Goal: Task Accomplishment & Management: Manage account settings

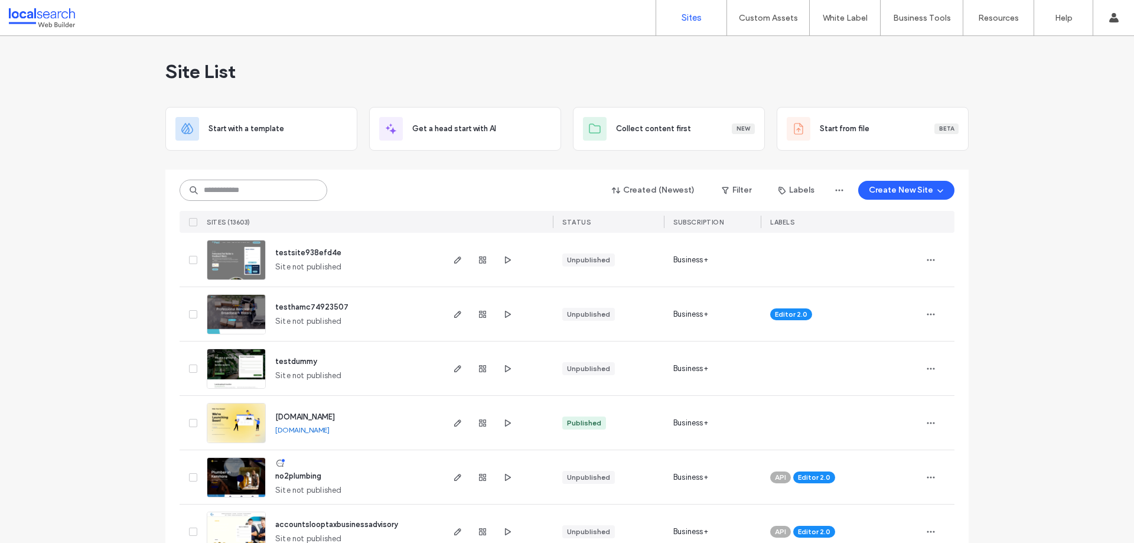
click at [232, 186] on input at bounding box center [254, 190] width 148 height 21
paste input "********"
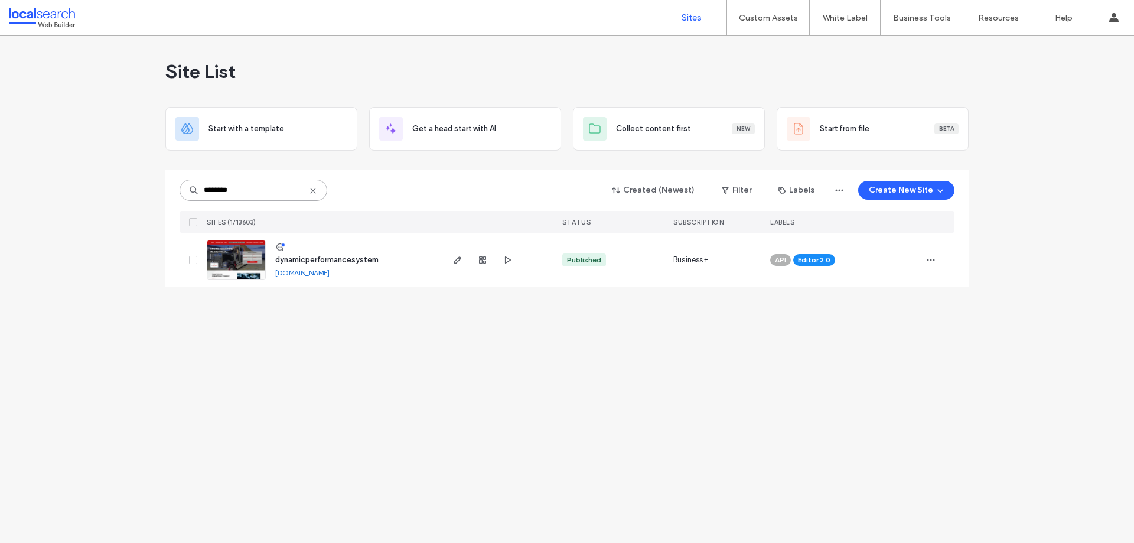
type input "********"
click at [323, 259] on span "dynamicperformancesystem" at bounding box center [326, 259] width 103 height 9
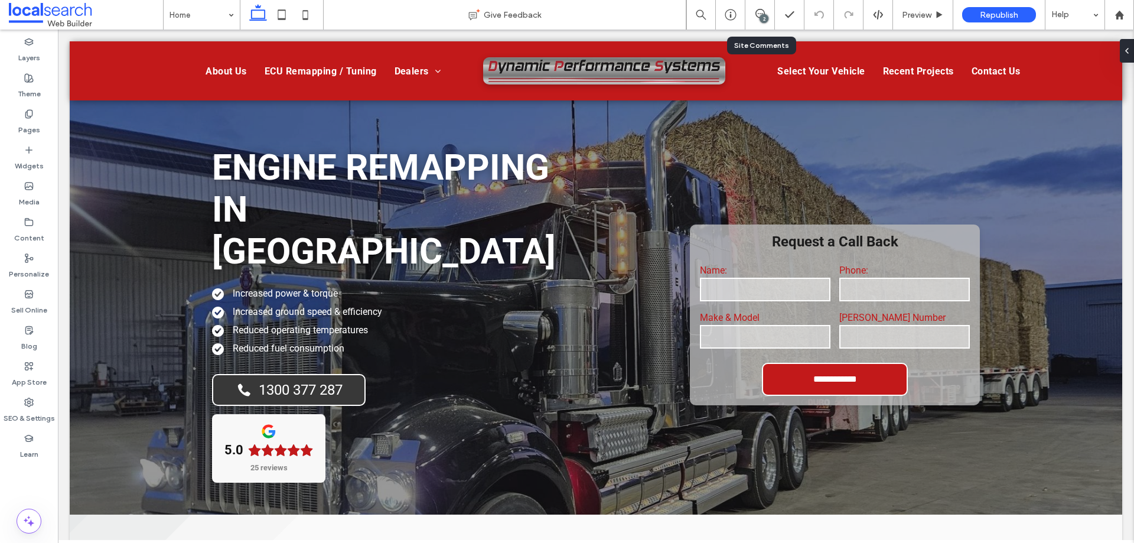
click at [756, 22] on div "2" at bounding box center [761, 15] width 30 height 30
click at [759, 17] on icon at bounding box center [760, 13] width 9 height 9
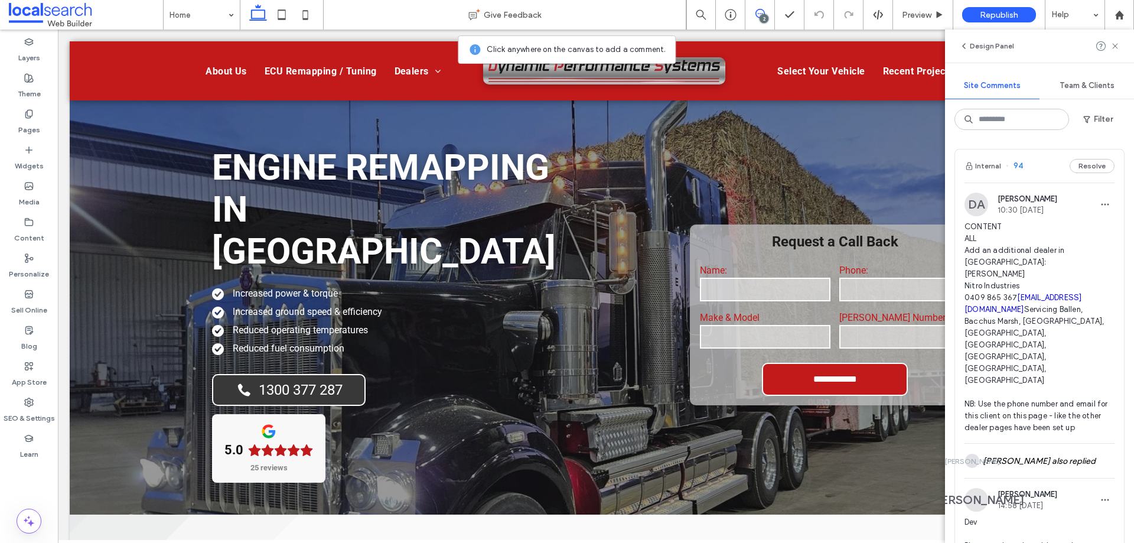
click at [1040, 272] on span "CONTENT ALL Add an additional dealer in [GEOGRAPHIC_DATA]: [PERSON_NAME] Nitro …" at bounding box center [1040, 327] width 150 height 213
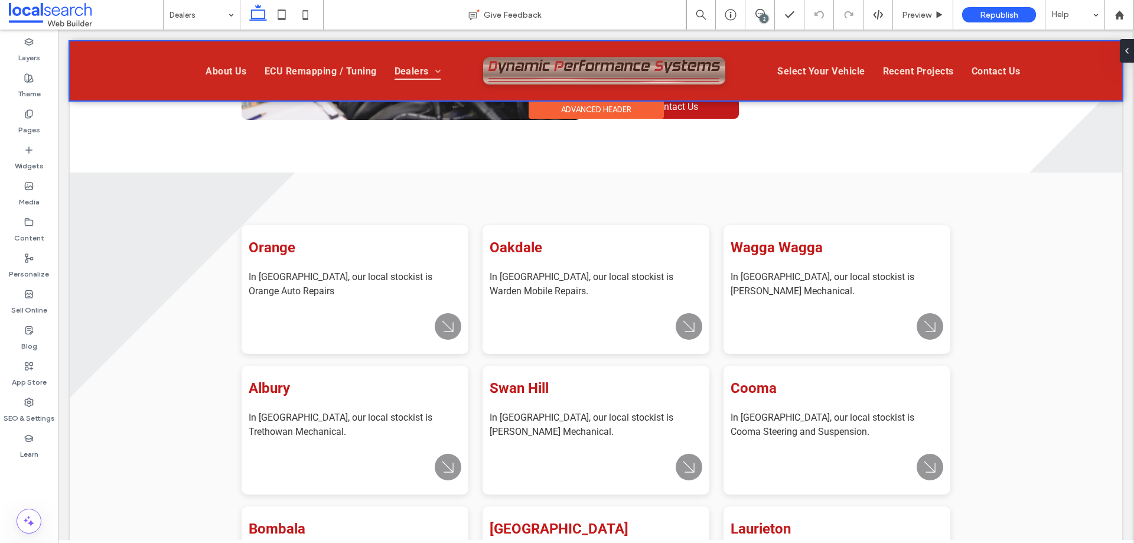
scroll to position [349, 0]
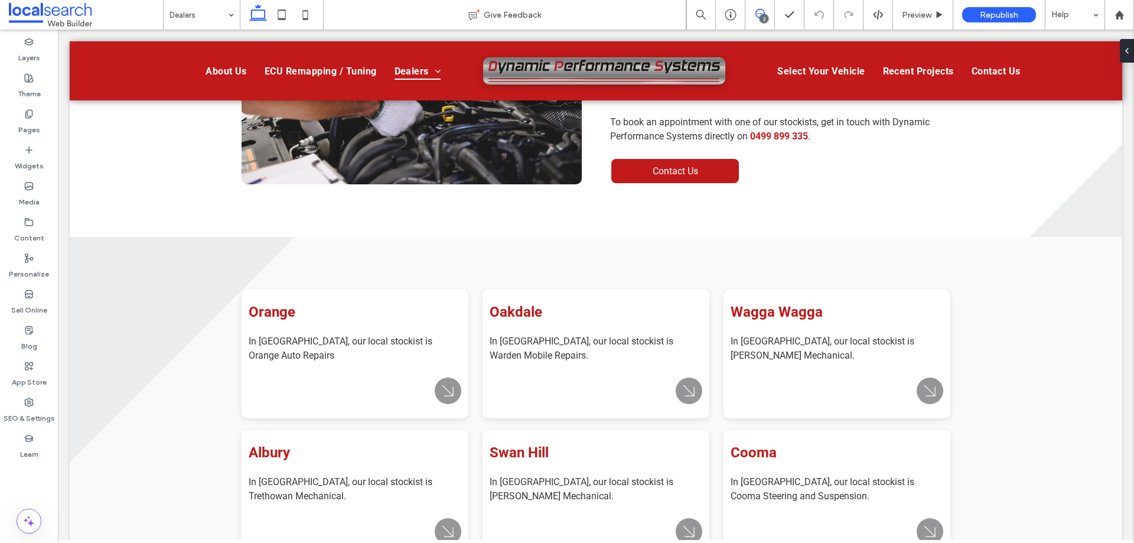
click at [758, 18] on icon at bounding box center [760, 13] width 9 height 9
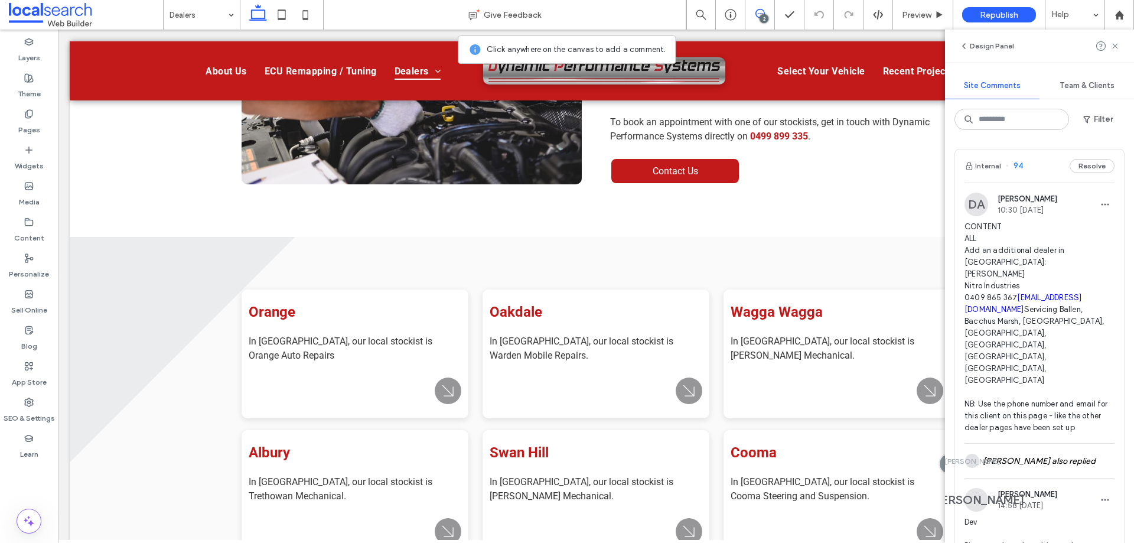
click at [1071, 266] on span "CONTENT ALL Add an additional dealer in [GEOGRAPHIC_DATA]: [PERSON_NAME] Nitro …" at bounding box center [1040, 327] width 150 height 213
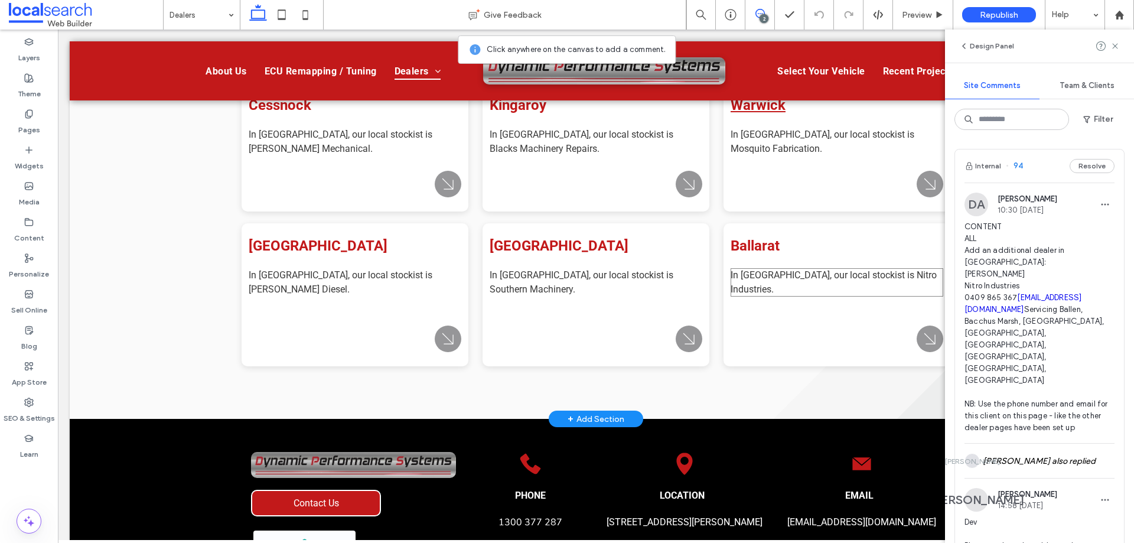
scroll to position [998, 0]
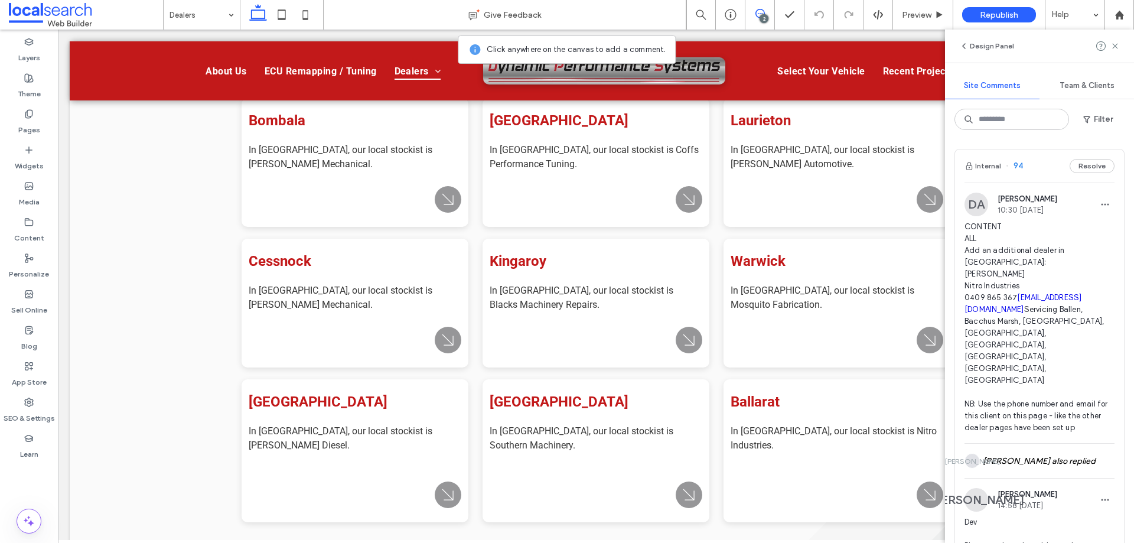
click at [1034, 275] on span "CONTENT ALL Add an additional dealer in [GEOGRAPHIC_DATA]: [PERSON_NAME] Nitro …" at bounding box center [1040, 327] width 150 height 213
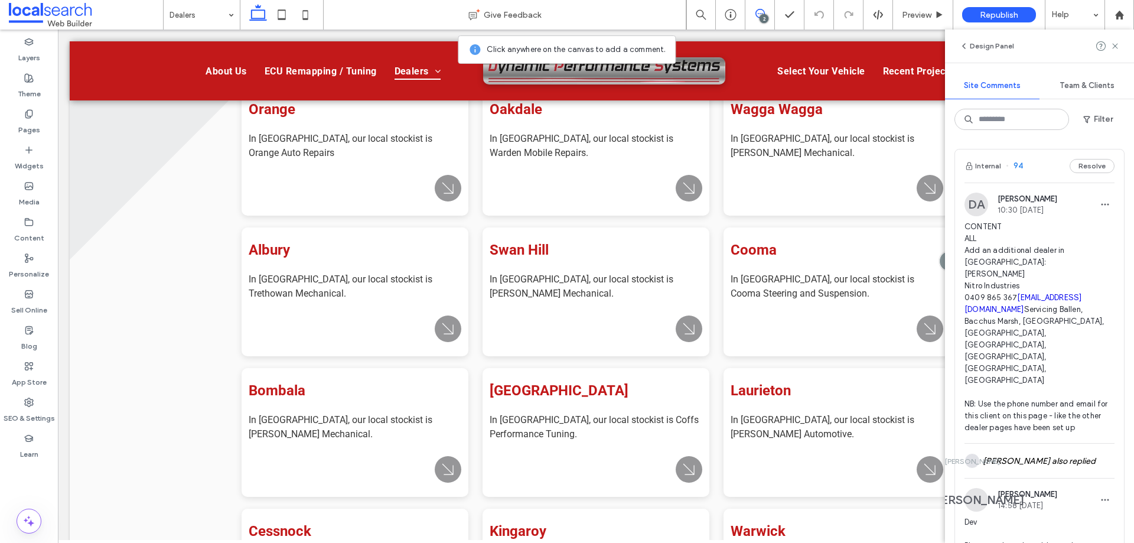
scroll to position [526, 0]
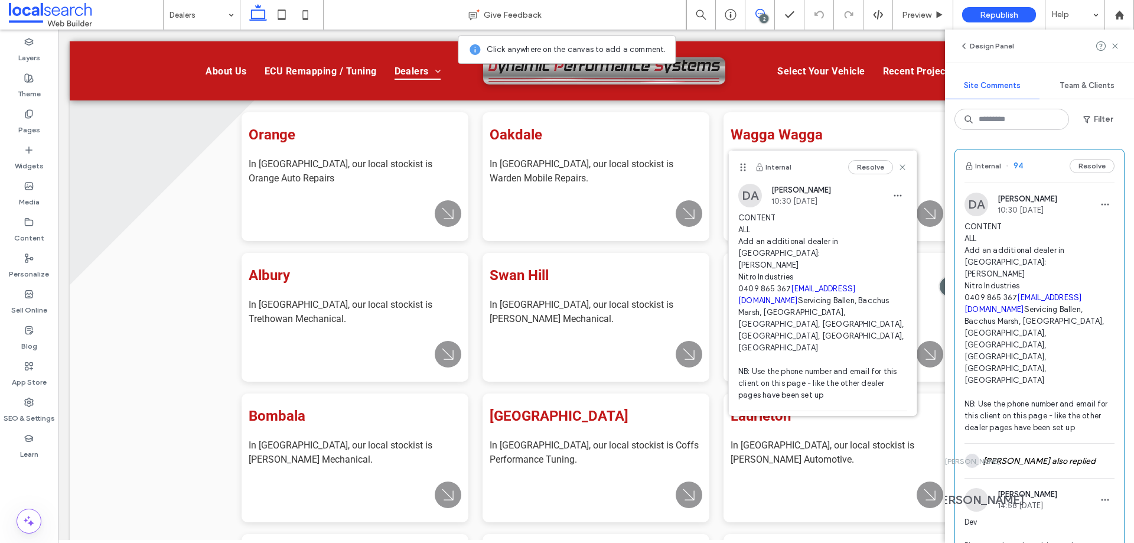
click at [874, 265] on span "CONTENT ALL Add an additional dealer in [GEOGRAPHIC_DATA]: [PERSON_NAME] Nitro …" at bounding box center [822, 306] width 169 height 189
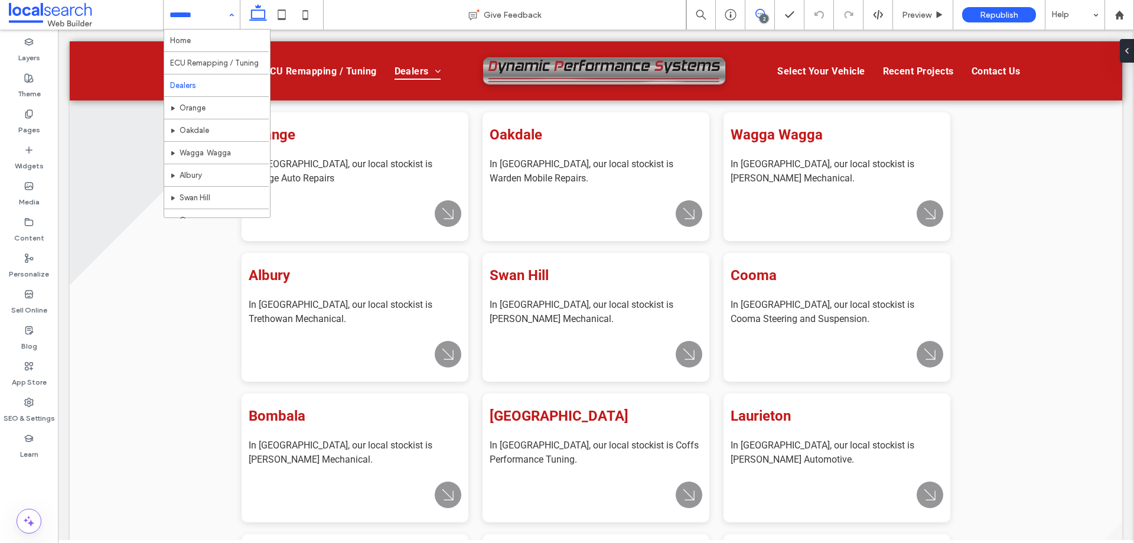
click at [768, 15] on span at bounding box center [760, 13] width 29 height 9
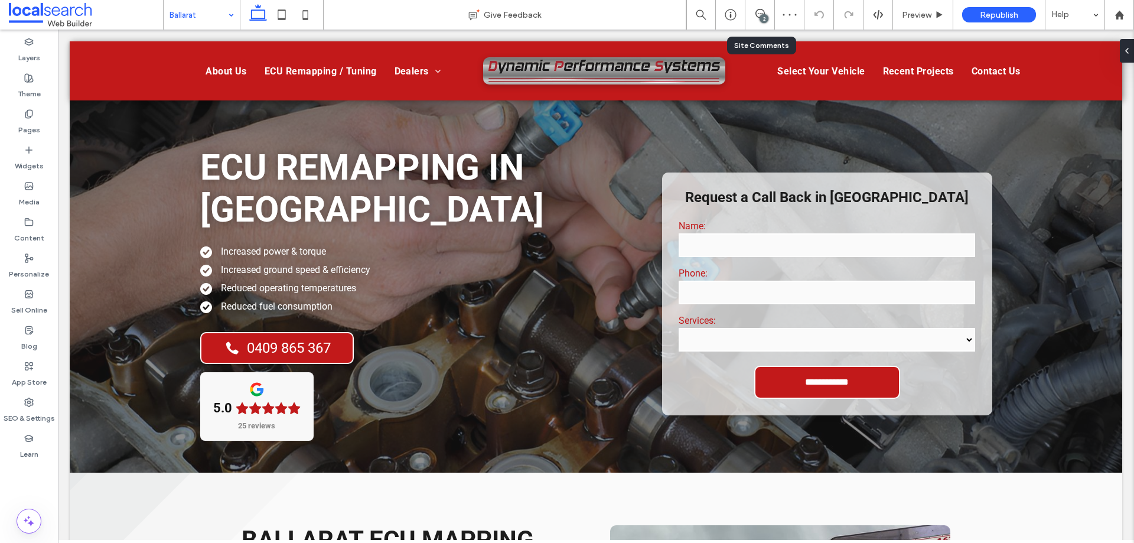
click at [754, 20] on div "2" at bounding box center [760, 15] width 29 height 12
click at [757, 21] on div "2" at bounding box center [761, 15] width 30 height 30
click at [766, 19] on div "2" at bounding box center [764, 18] width 9 height 9
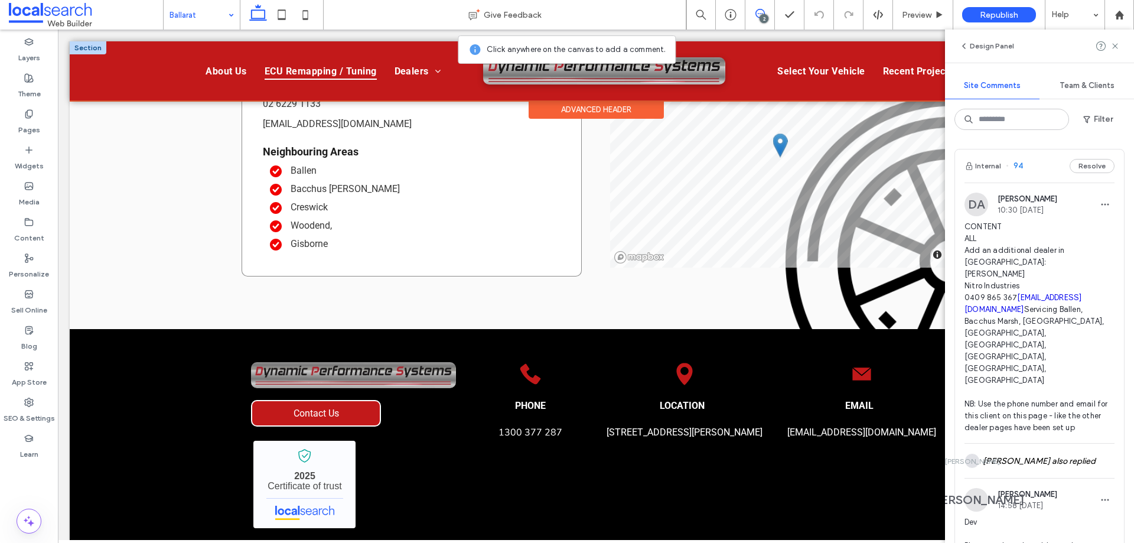
scroll to position [2422, 0]
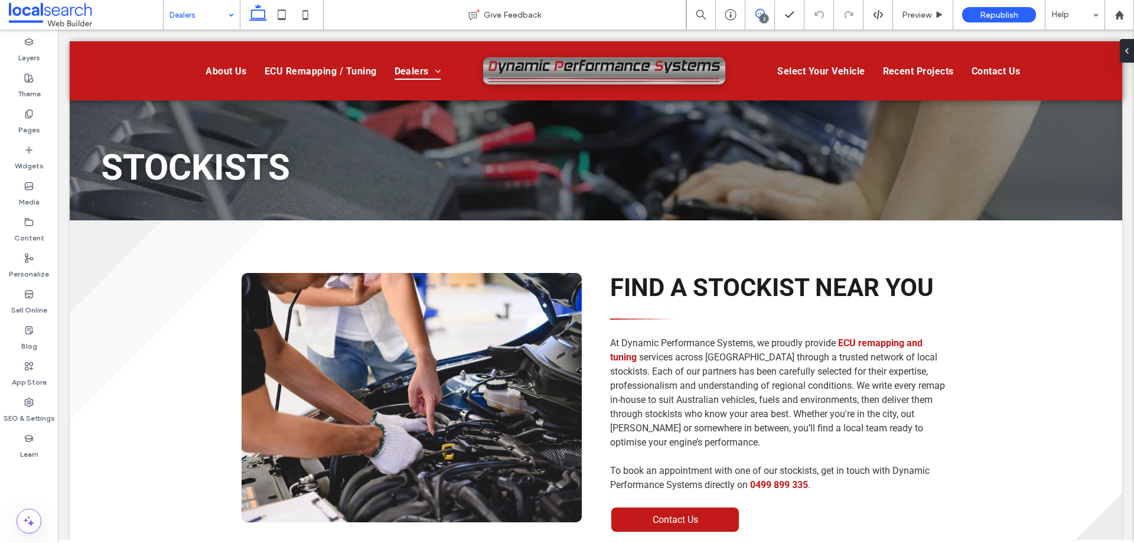
click at [754, 11] on span at bounding box center [760, 13] width 29 height 9
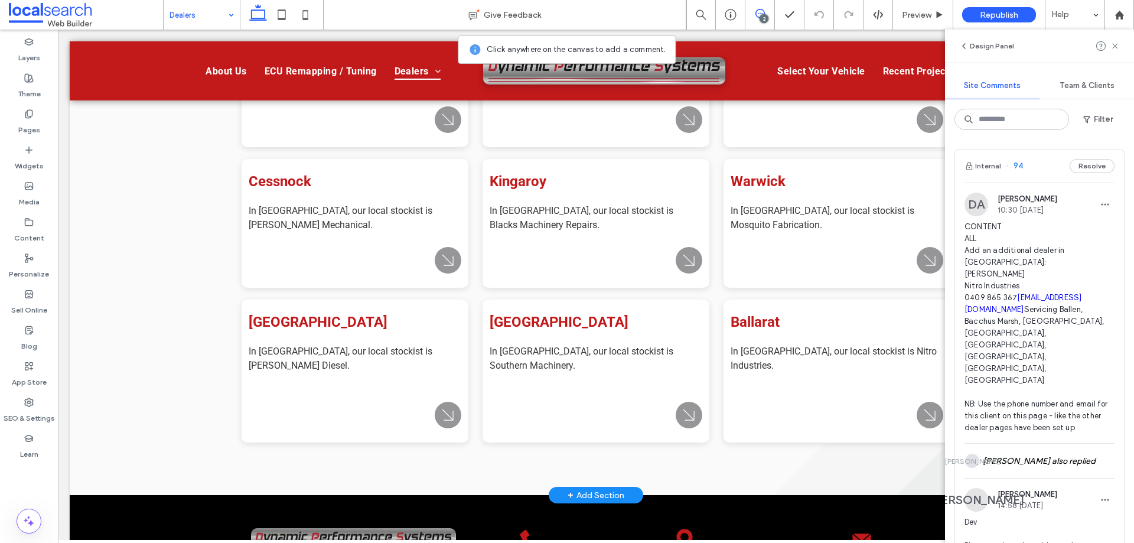
scroll to position [1004, 0]
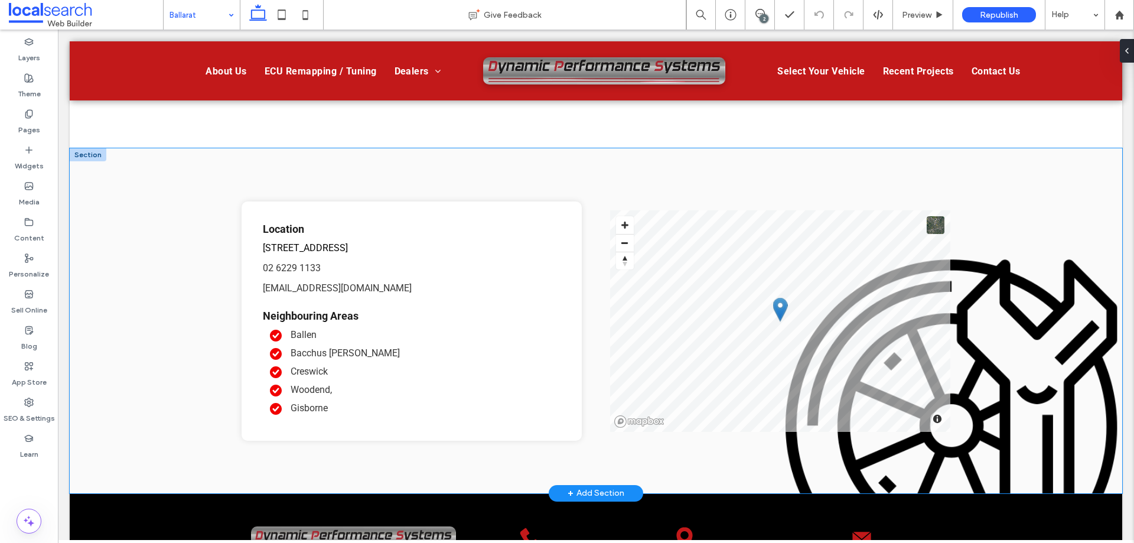
scroll to position [2009, 0]
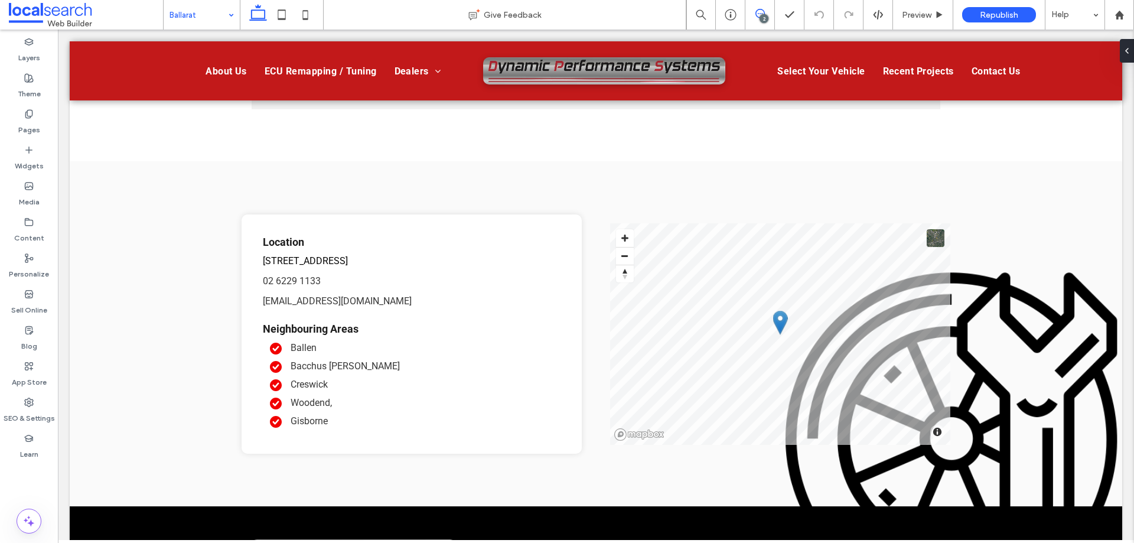
click at [768, 14] on span at bounding box center [760, 13] width 29 height 9
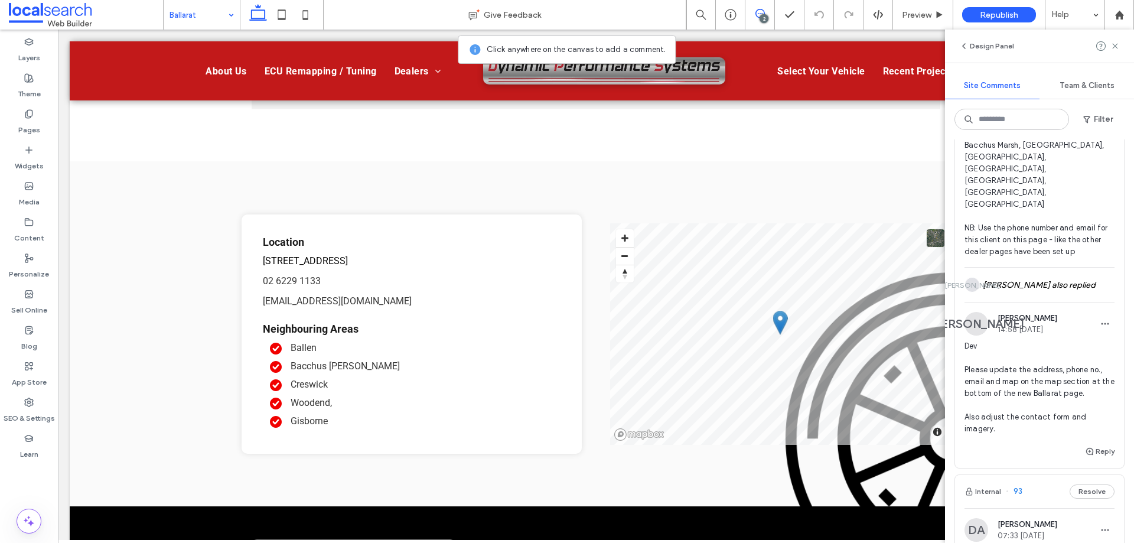
scroll to position [177, 0]
click at [1044, 339] on span "Dev Please update the address, phone no., email and map on the map section at t…" at bounding box center [1040, 386] width 150 height 95
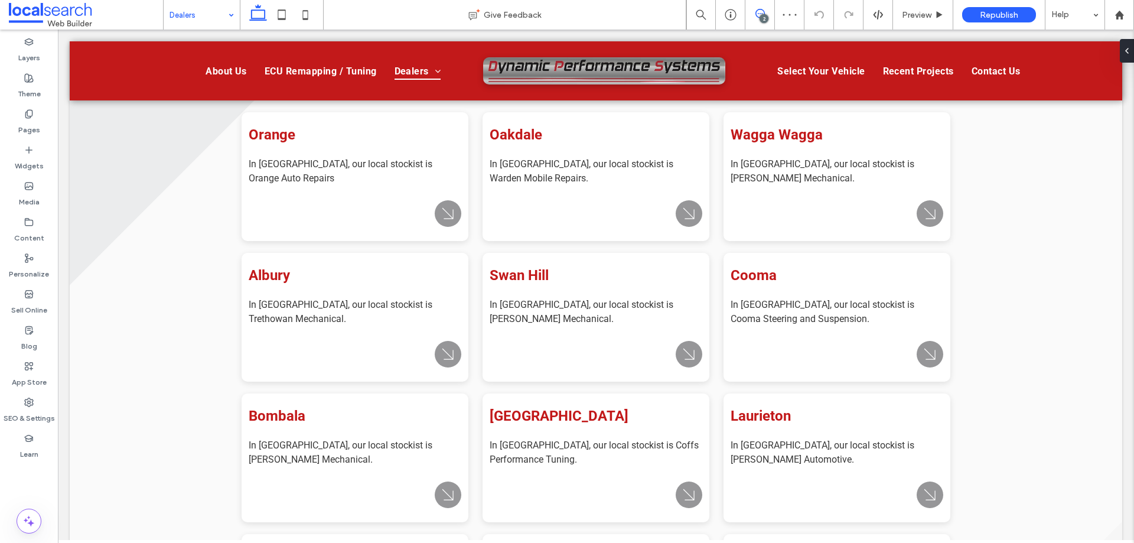
click at [756, 15] on use at bounding box center [760, 13] width 9 height 9
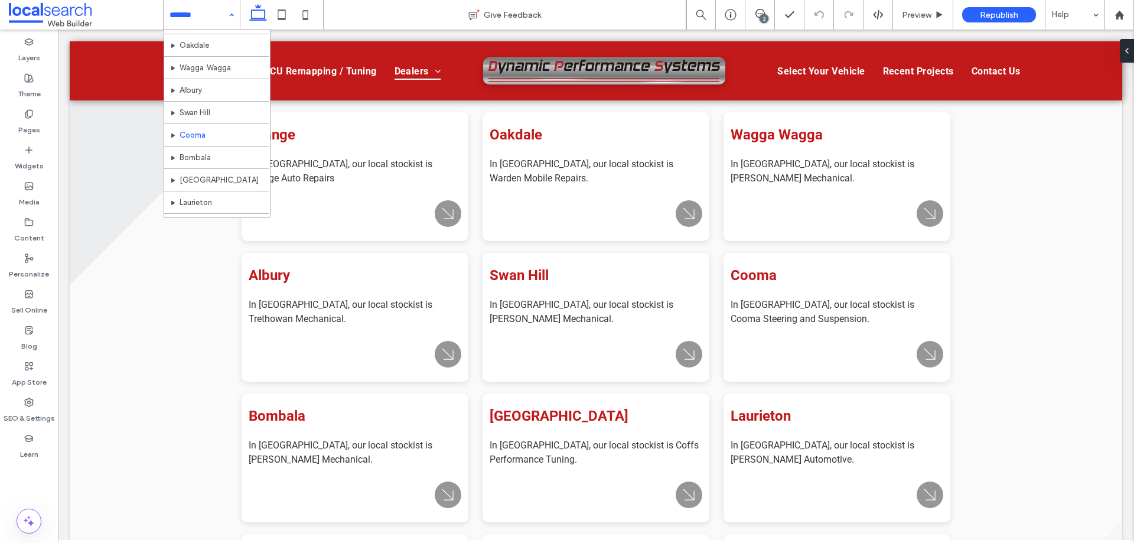
scroll to position [282, 0]
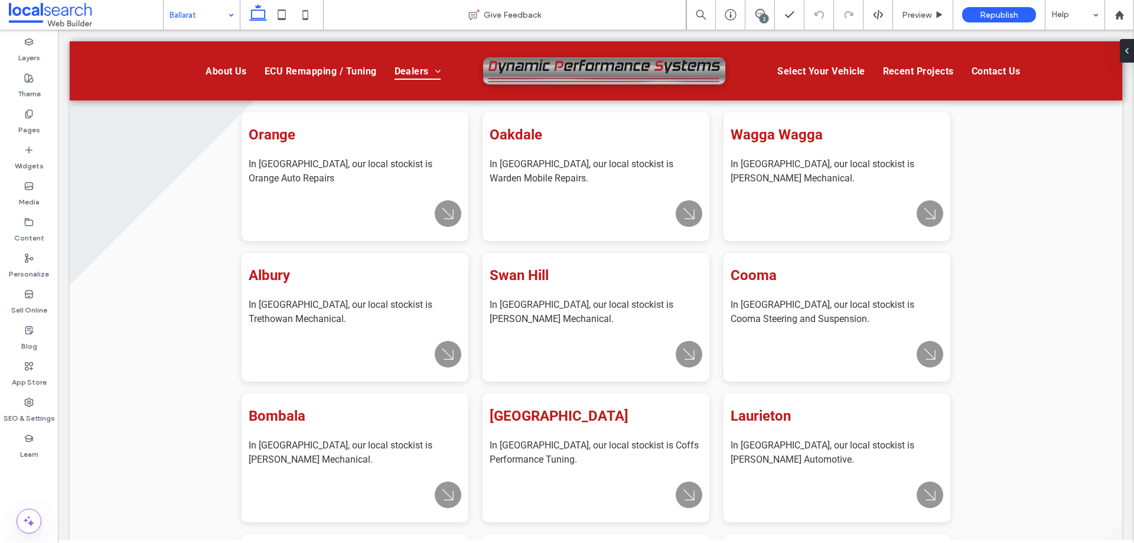
click at [762, 16] on div at bounding box center [567, 271] width 1134 height 543
click at [757, 14] on icon at bounding box center [760, 13] width 9 height 9
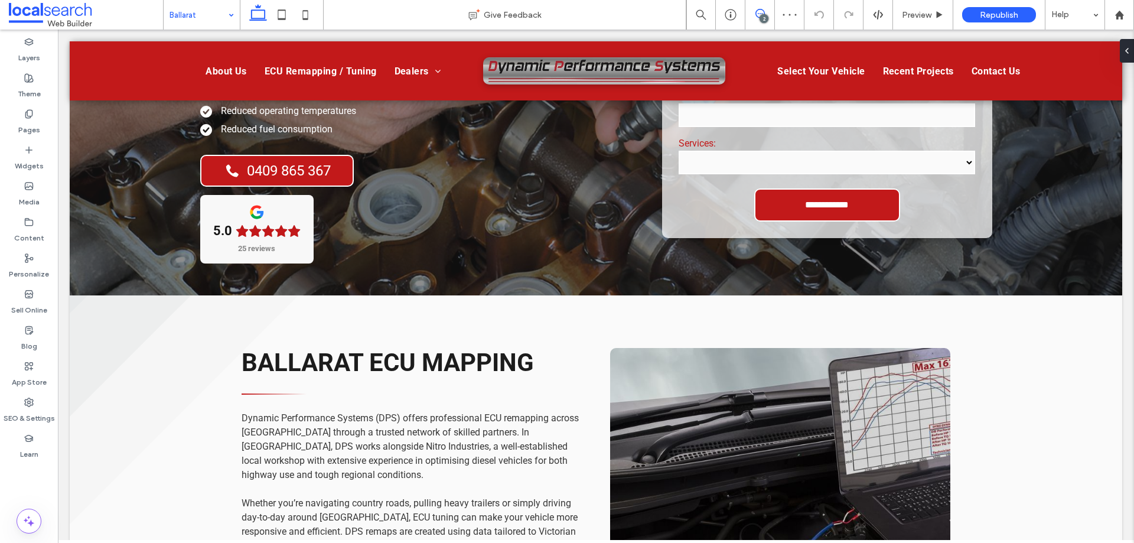
click at [756, 14] on use at bounding box center [760, 13] width 9 height 9
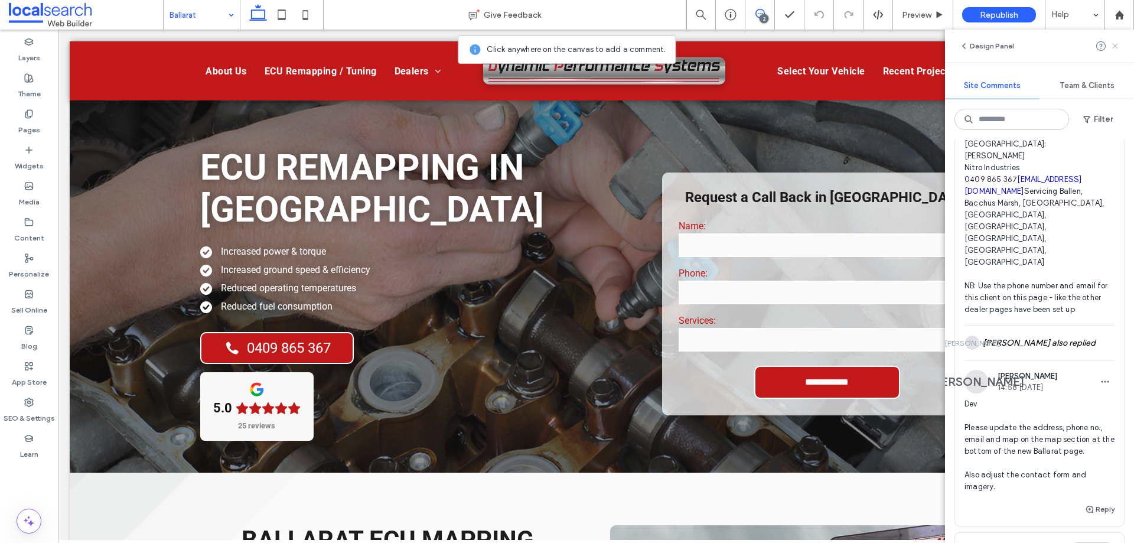
click at [1115, 45] on use at bounding box center [1114, 45] width 5 height 5
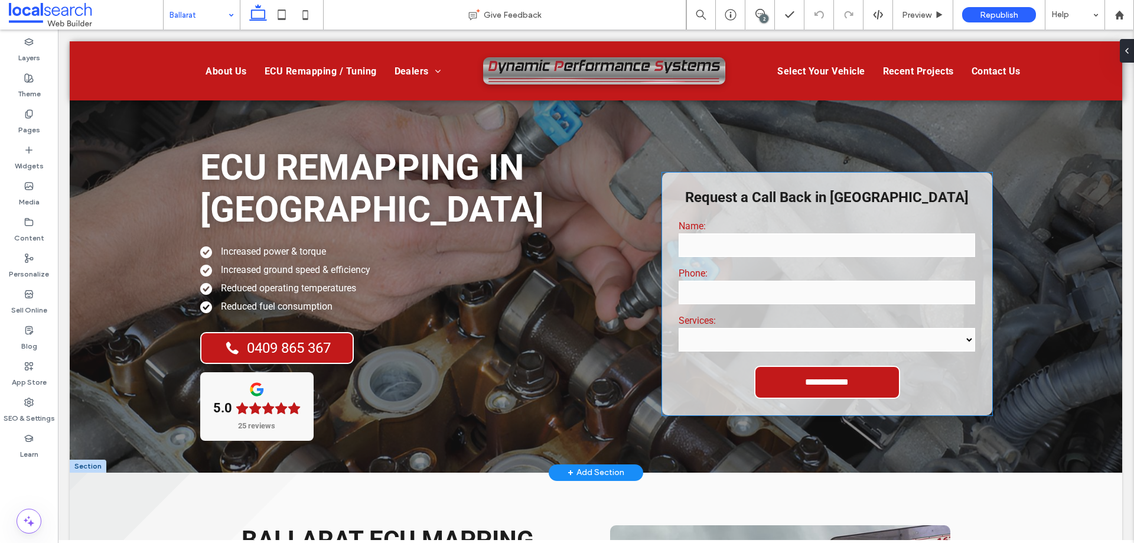
click at [744, 258] on div "Name:" at bounding box center [827, 239] width 305 height 47
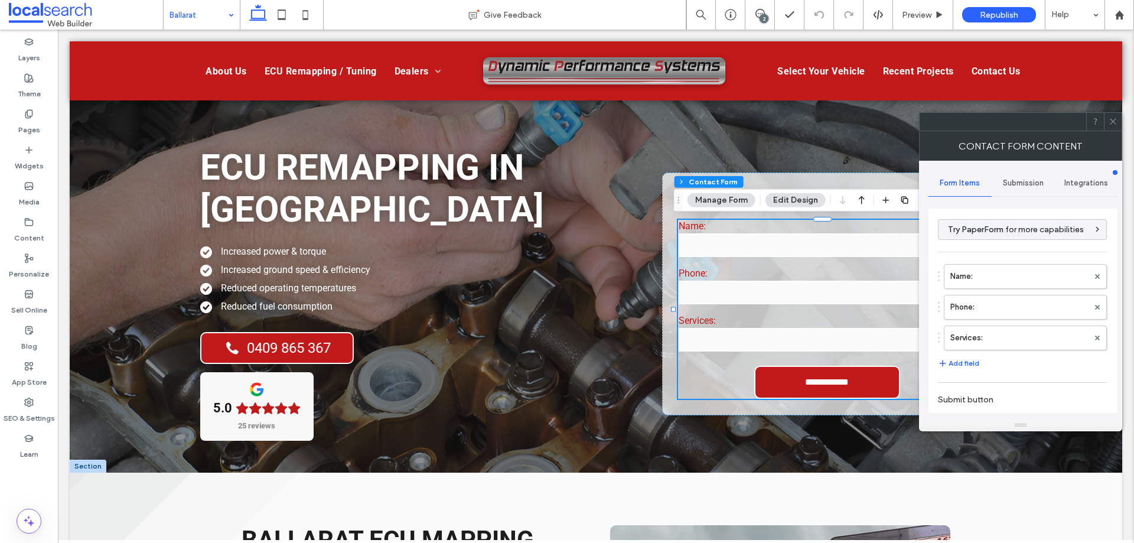
type input "**********"
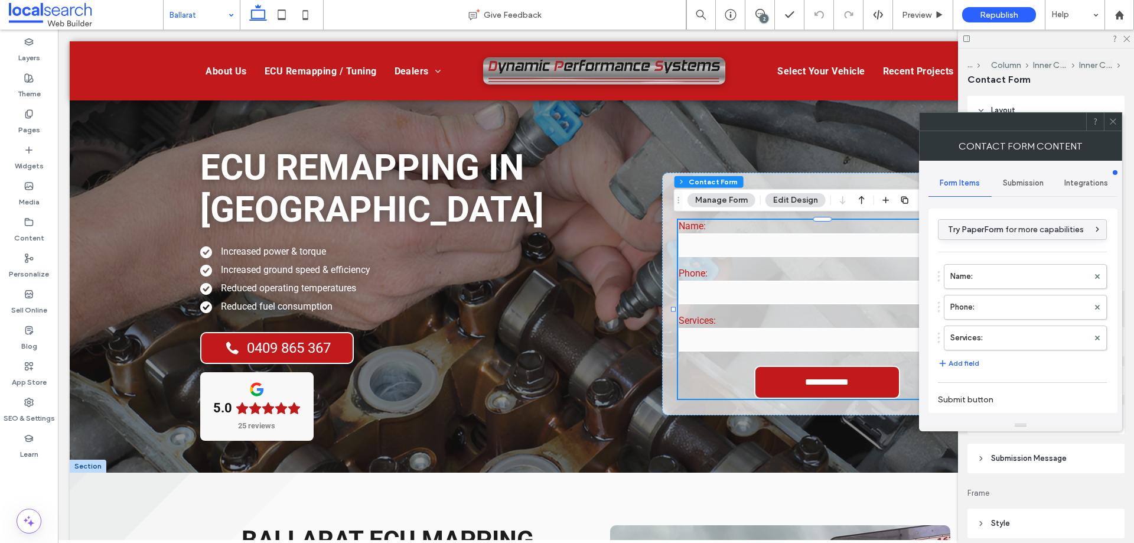
type input "*"
type input "***"
type input "*"
type input "***"
click at [1027, 171] on div "Submission" at bounding box center [1023, 183] width 63 height 26
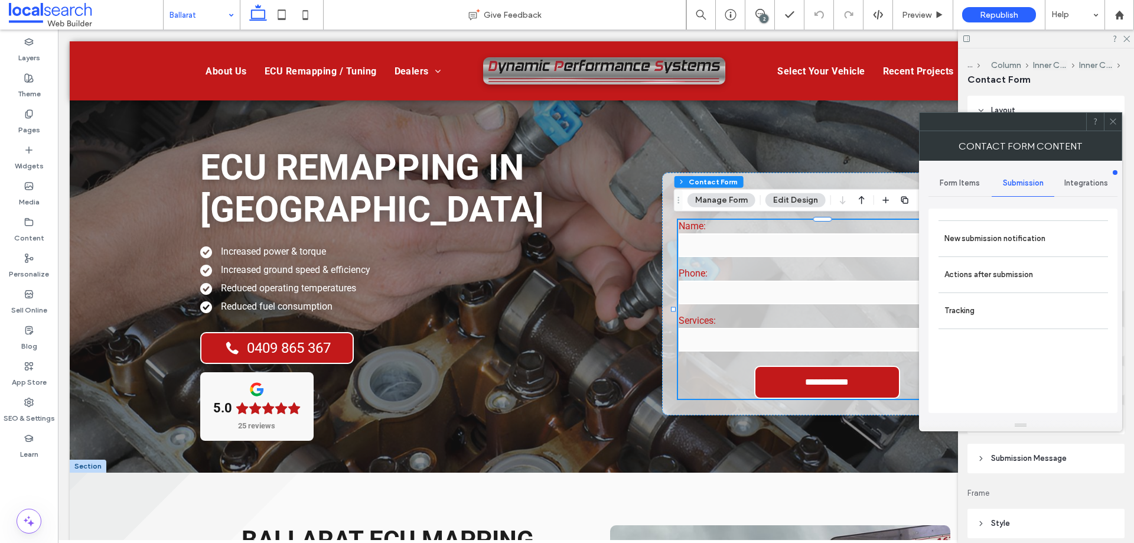
click at [1023, 187] on span "Submission" at bounding box center [1023, 182] width 41 height 9
click at [985, 245] on label "New submission notification" at bounding box center [1024, 239] width 158 height 24
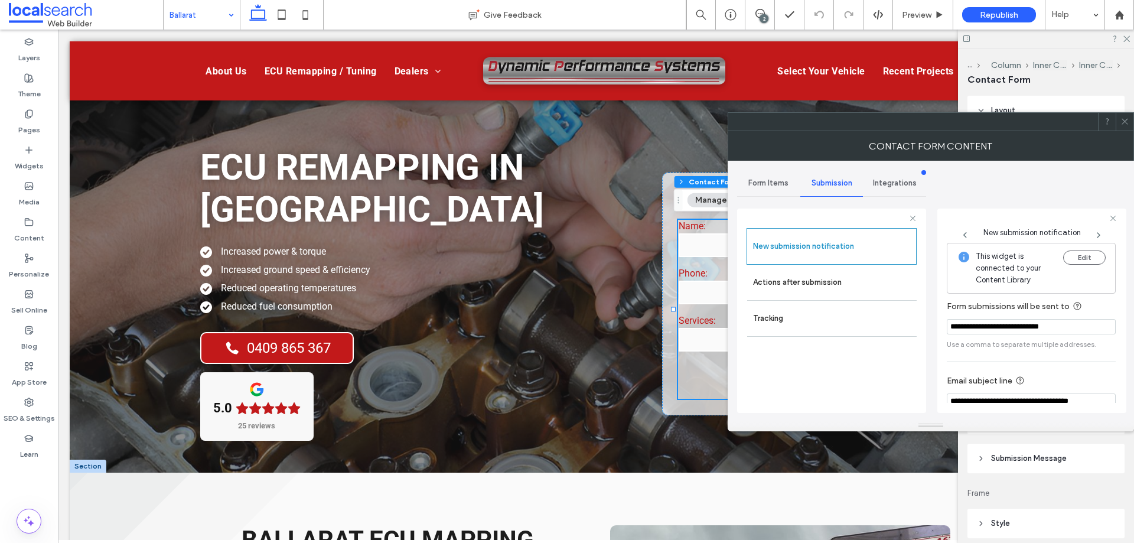
scroll to position [61, 0]
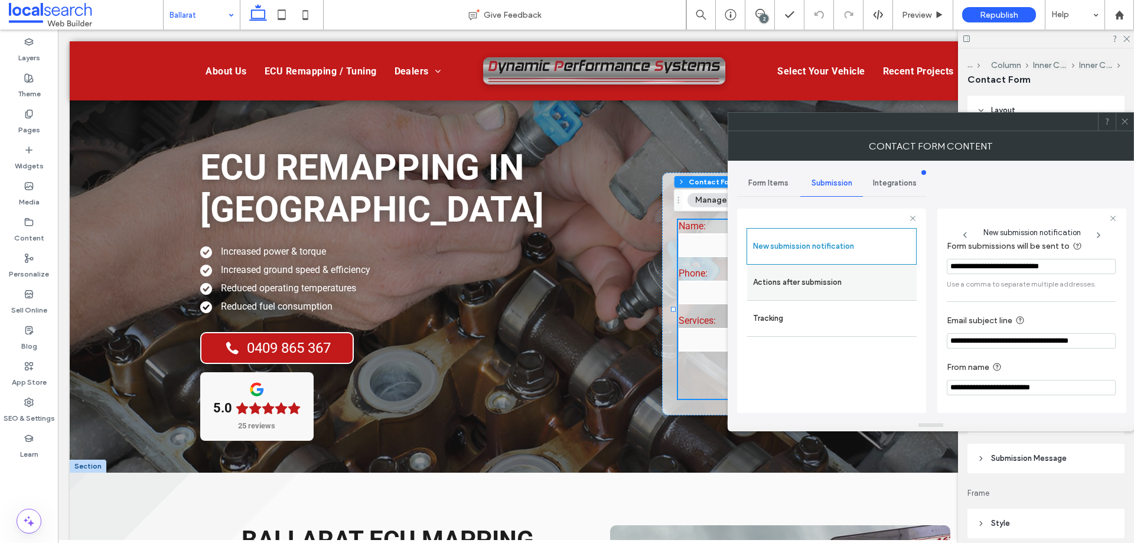
click at [865, 275] on label "Actions after submission" at bounding box center [832, 283] width 158 height 24
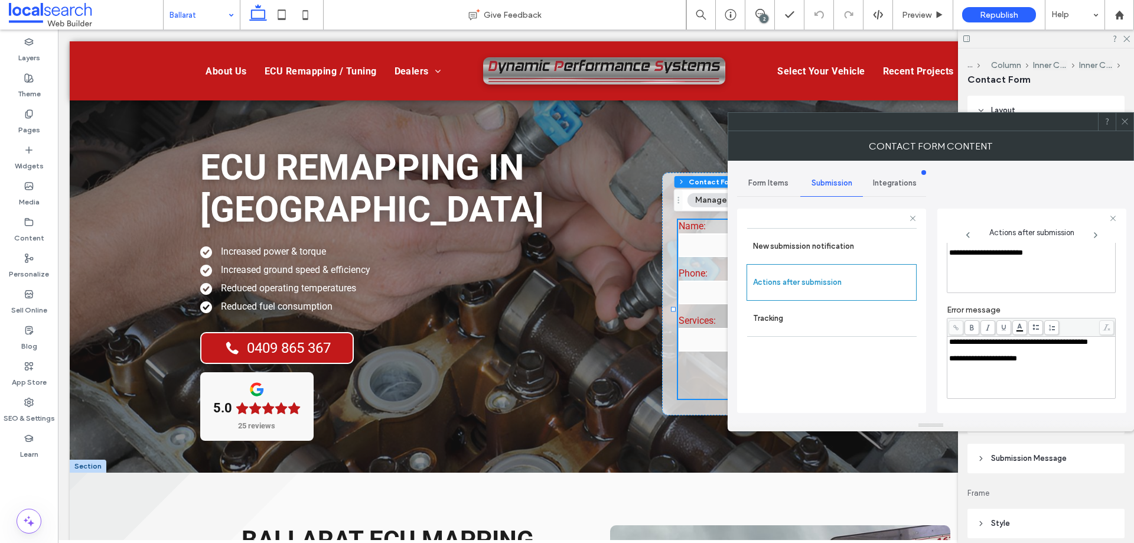
scroll to position [27, 0]
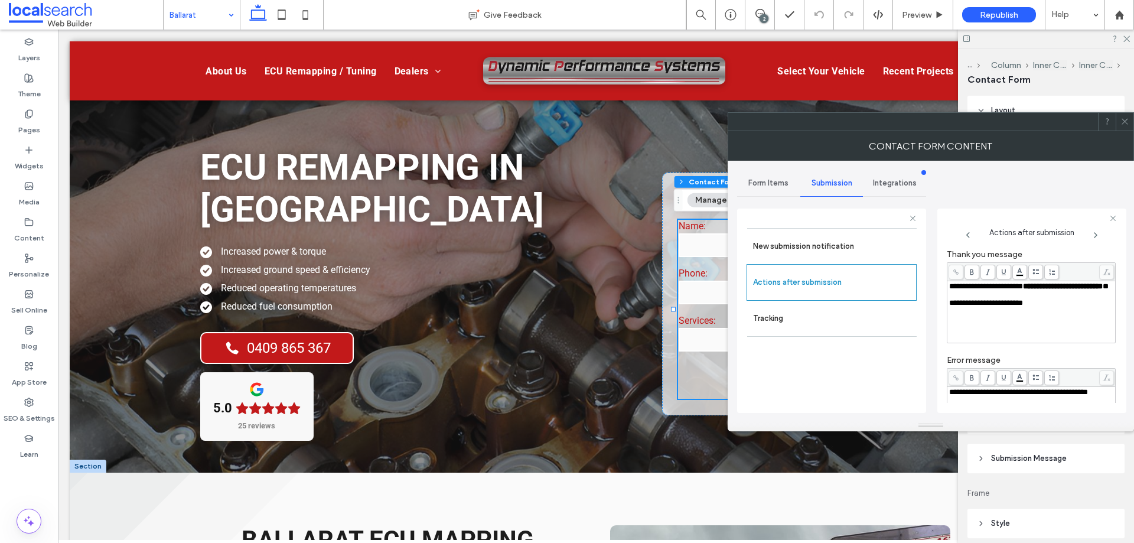
click at [773, 174] on div "Form Items" at bounding box center [768, 183] width 63 height 26
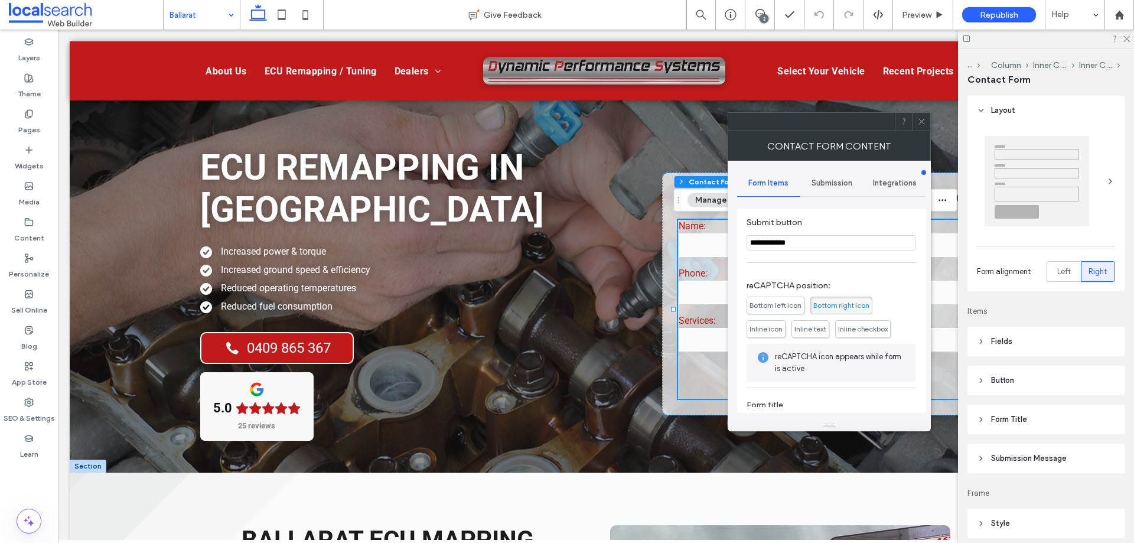
scroll to position [209, 0]
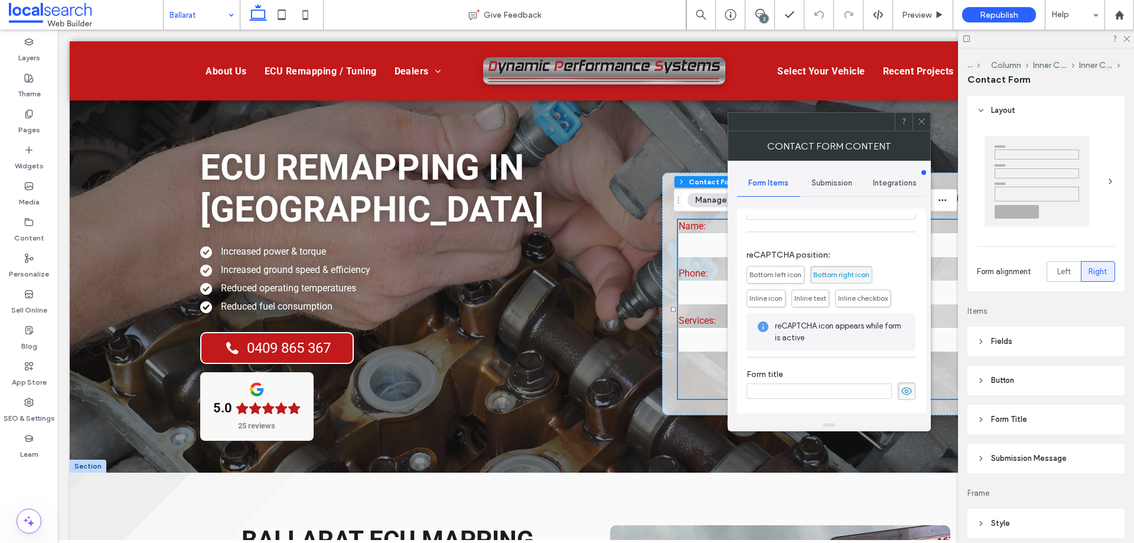
click at [922, 121] on use at bounding box center [922, 122] width 6 height 6
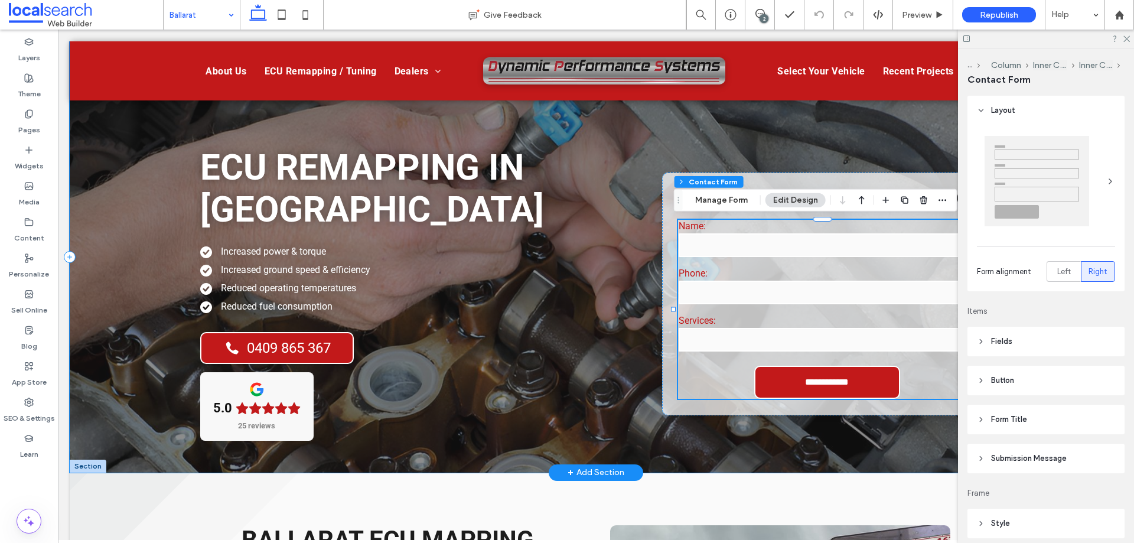
click at [626, 276] on div "**********" at bounding box center [596, 256] width 1053 height 431
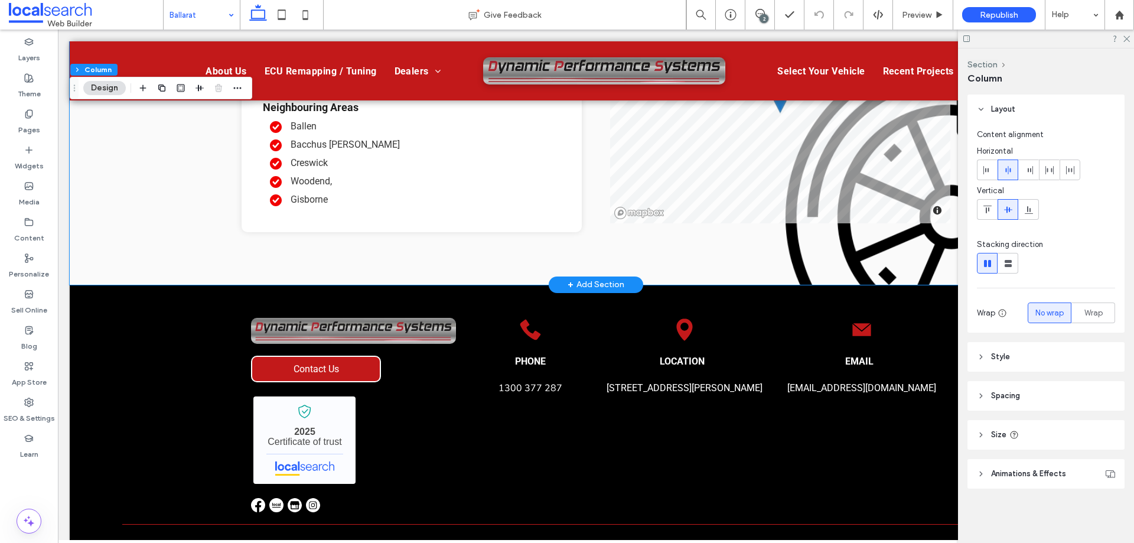
scroll to position [2127, 0]
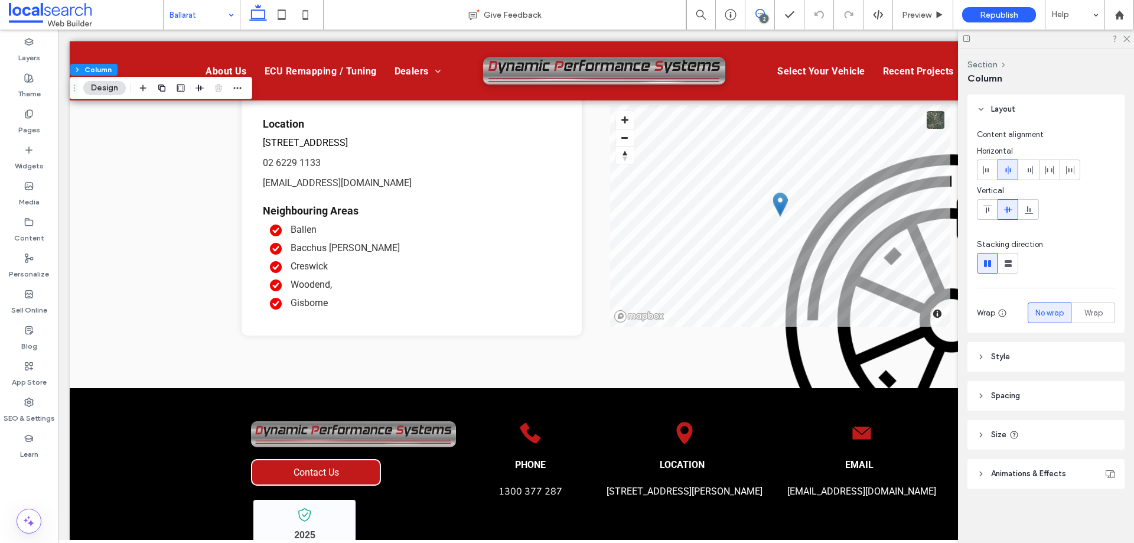
click at [761, 11] on icon at bounding box center [760, 13] width 9 height 9
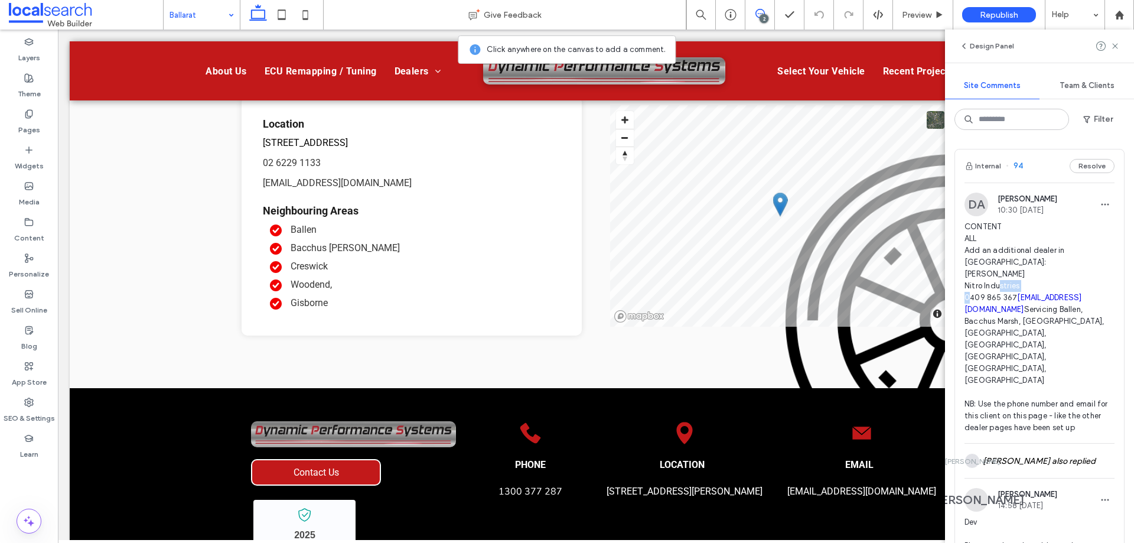
drag, startPoint x: 1025, startPoint y: 285, endPoint x: 984, endPoint y: 285, distance: 40.8
click at [984, 285] on span "CONTENT ALL Add an additional dealer in [GEOGRAPHIC_DATA]: [PERSON_NAME] Nitro …" at bounding box center [1040, 327] width 150 height 213
click at [31, 409] on div at bounding box center [567, 271] width 1134 height 543
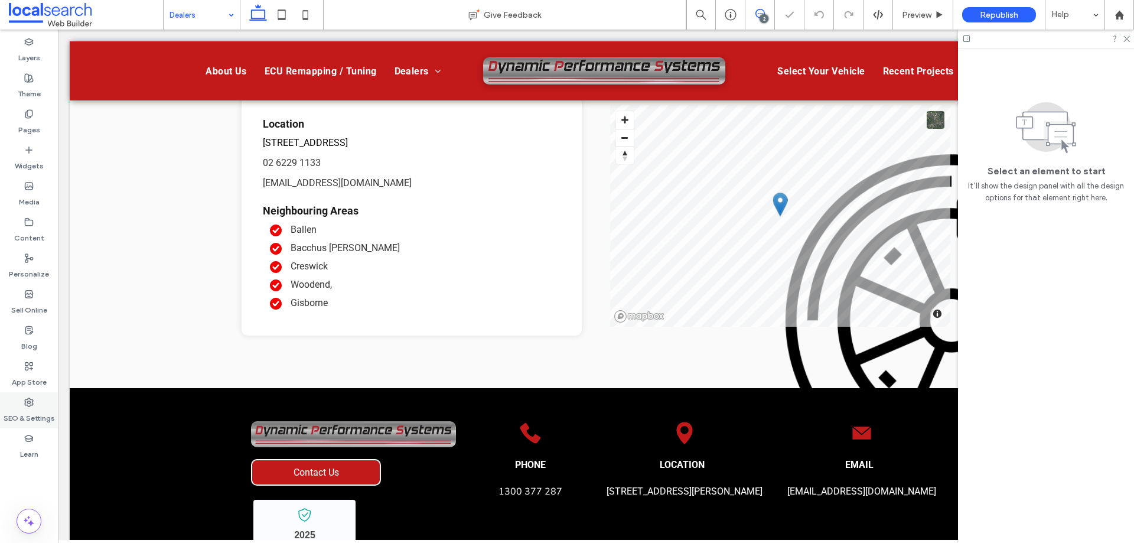
click at [31, 406] on icon at bounding box center [28, 402] width 9 height 9
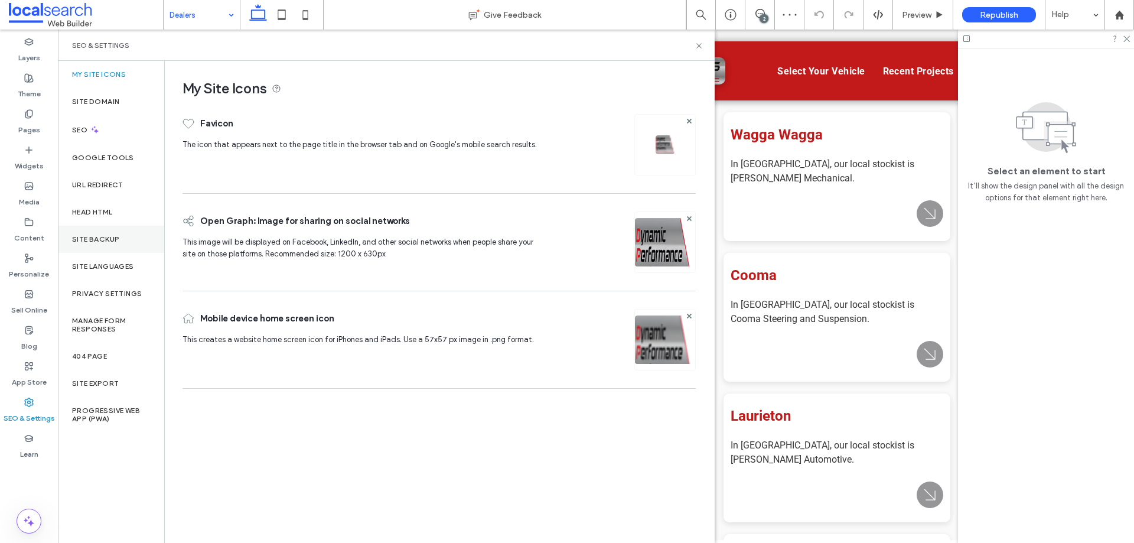
click at [105, 240] on label "Site Backup" at bounding box center [95, 239] width 47 height 8
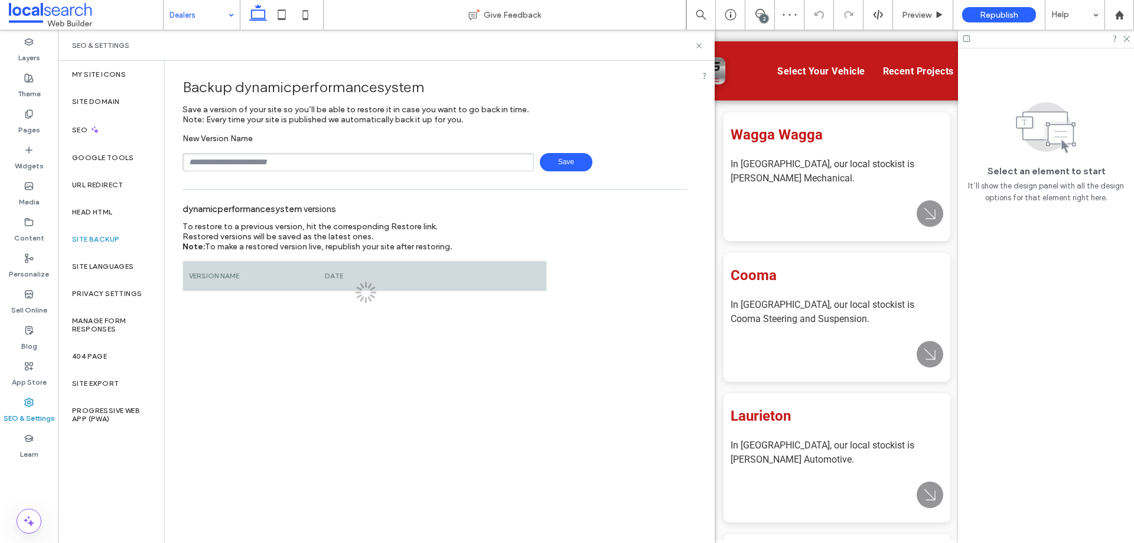
click at [278, 164] on input "text" at bounding box center [359, 162] width 352 height 18
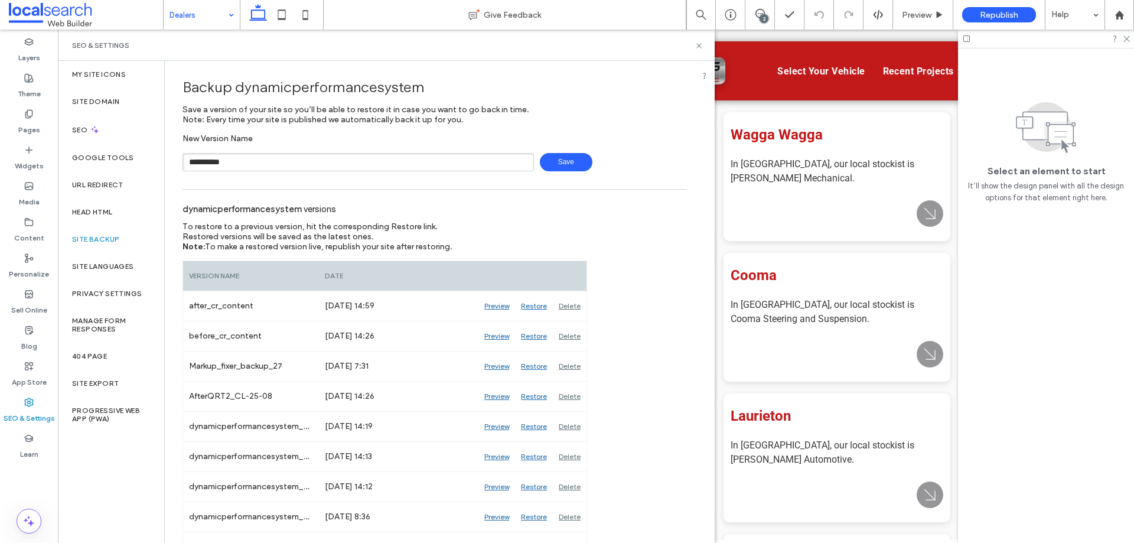
type input "**********"
drag, startPoint x: 549, startPoint y: 171, endPoint x: 555, endPoint y: 165, distance: 7.9
click at [555, 165] on span "Save" at bounding box center [566, 162] width 53 height 18
